Goal: Task Accomplishment & Management: Use online tool/utility

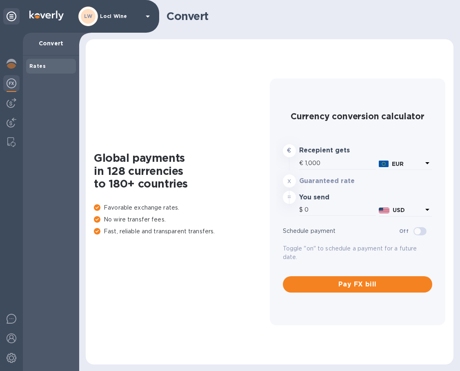
type input "1,172.1"
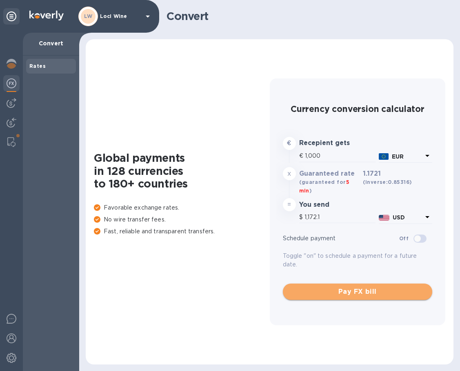
click at [341, 287] on span "Pay FX bill" at bounding box center [358, 292] width 137 height 10
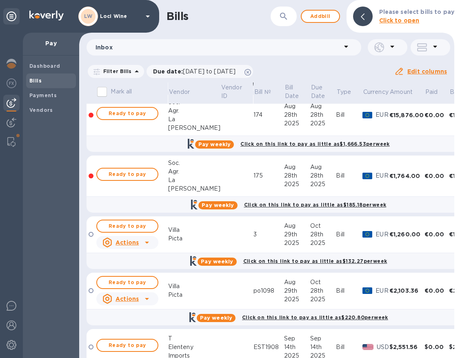
scroll to position [235, 0]
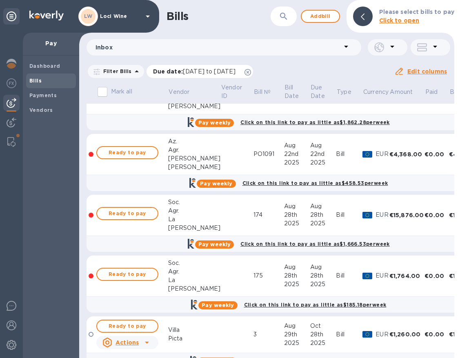
click at [251, 73] on icon at bounding box center [248, 72] width 7 height 7
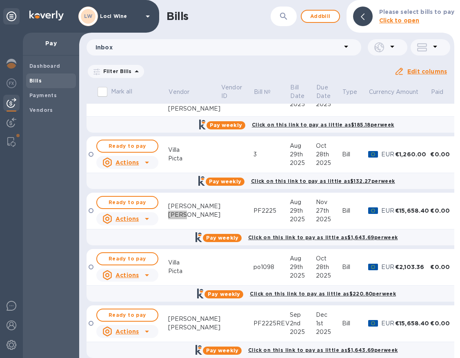
scroll to position [667, 0]
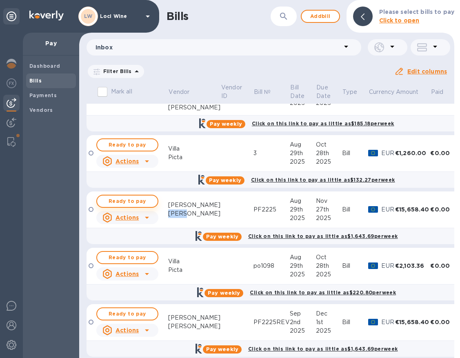
click at [145, 203] on span "Ready to pay" at bounding box center [127, 202] width 47 height 10
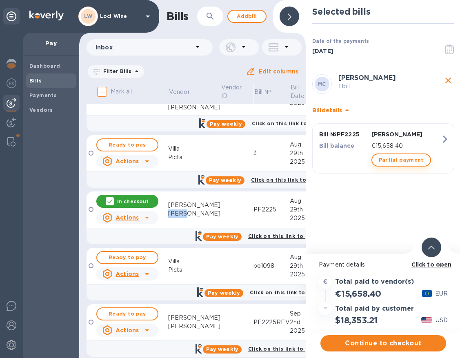
click at [391, 155] on span "Partial payment" at bounding box center [401, 160] width 45 height 10
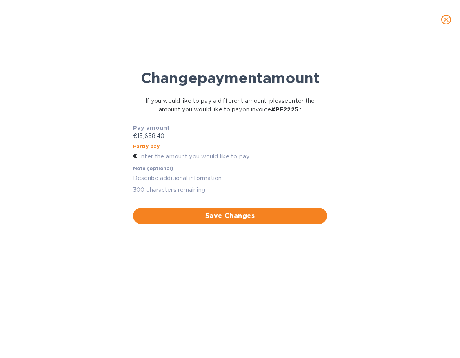
click at [178, 163] on input "text" at bounding box center [232, 156] width 190 height 12
type input "7,784.20"
click at [178, 181] on textarea at bounding box center [230, 178] width 194 height 7
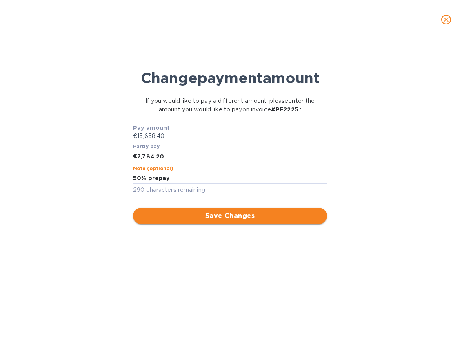
type textarea "50% prepay"
click at [206, 221] on span "Save Changes" at bounding box center [230, 216] width 181 height 10
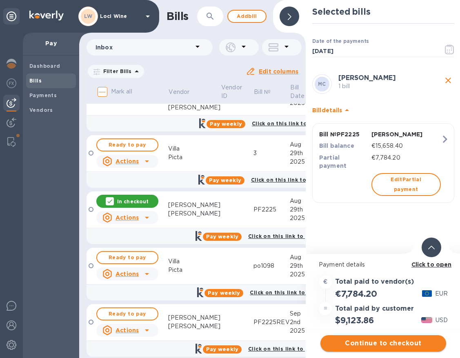
click at [378, 344] on span "Continue to checkout" at bounding box center [383, 344] width 113 height 10
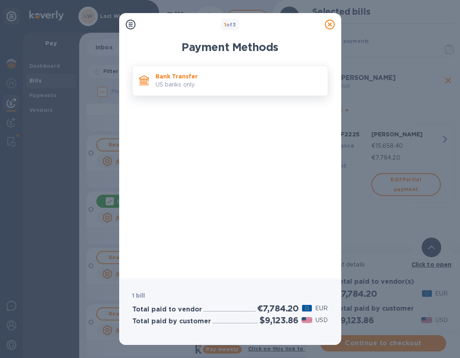
click at [203, 81] on p "US banks only." at bounding box center [239, 84] width 166 height 9
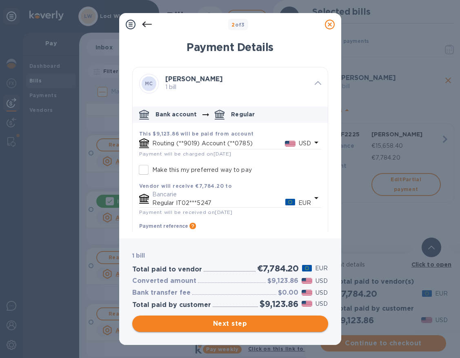
click at [221, 321] on span "Next step" at bounding box center [230, 324] width 183 height 10
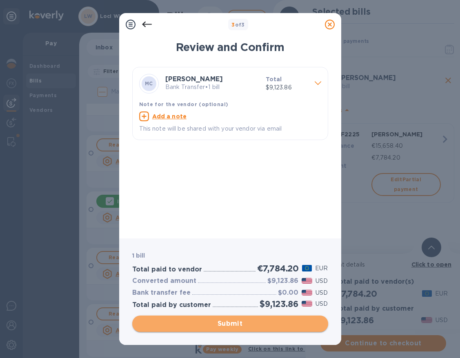
click at [228, 324] on span "Submit" at bounding box center [230, 324] width 183 height 10
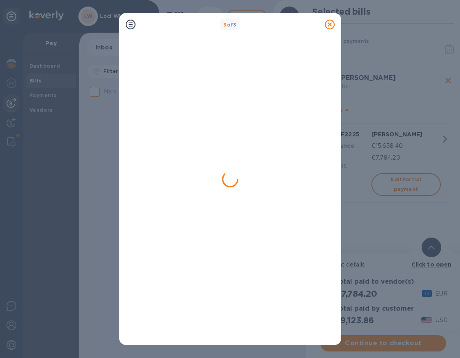
scroll to position [0, 0]
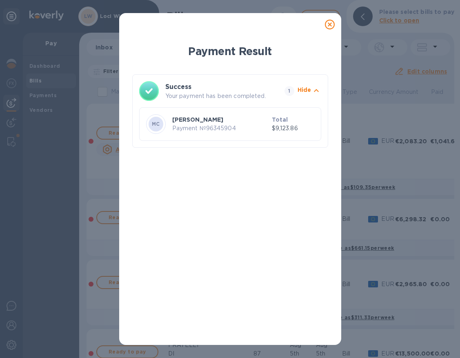
click at [328, 23] on icon at bounding box center [330, 25] width 10 height 10
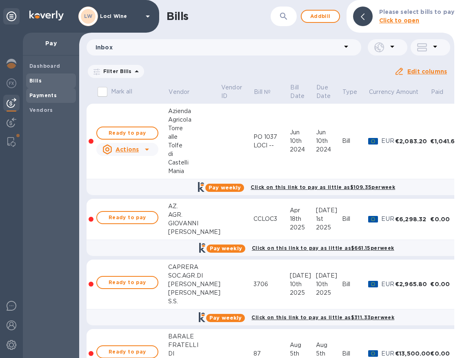
click at [41, 92] on b "Payments" at bounding box center [42, 95] width 27 height 6
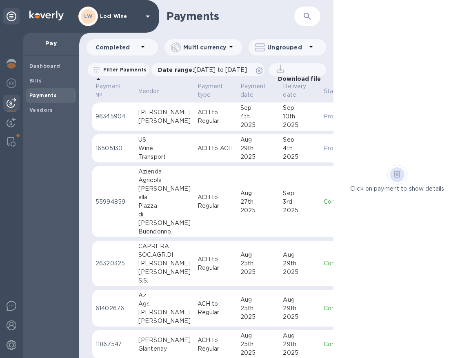
click at [170, 117] on div "[PERSON_NAME]" at bounding box center [164, 112] width 53 height 9
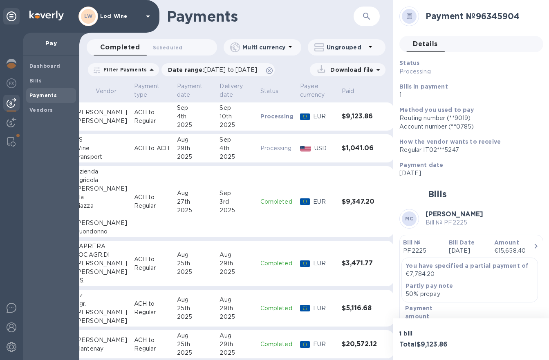
scroll to position [0, 63]
click at [237, 110] on td "[DATE]" at bounding box center [237, 117] width 40 height 29
